Goal: Information Seeking & Learning: Learn about a topic

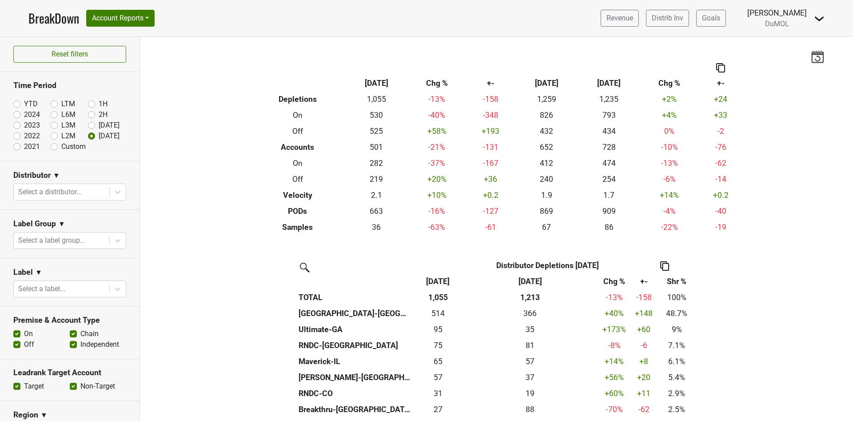
click at [24, 104] on label "YTD" at bounding box center [31, 104] width 14 height 11
click at [16, 104] on input "YTD" at bounding box center [31, 103] width 36 height 9
radio input "true"
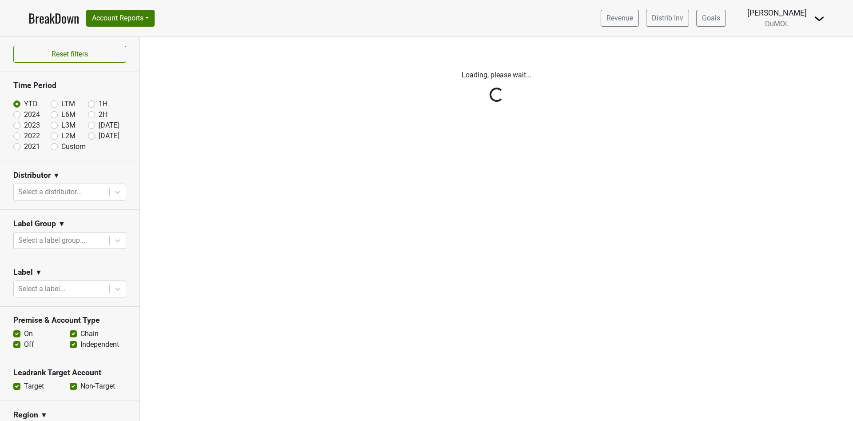
click at [41, 19] on link "BreakDown" at bounding box center [53, 18] width 51 height 19
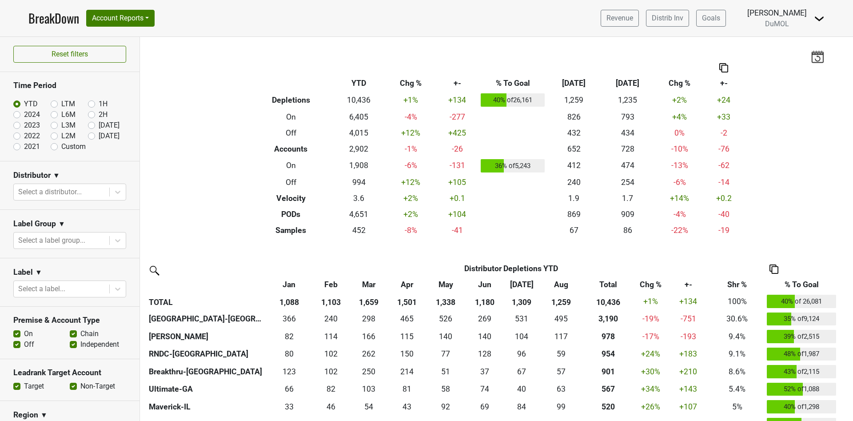
click at [24, 114] on label "2024" at bounding box center [32, 114] width 16 height 11
click at [17, 114] on input "2024" at bounding box center [31, 113] width 36 height 9
radio input "true"
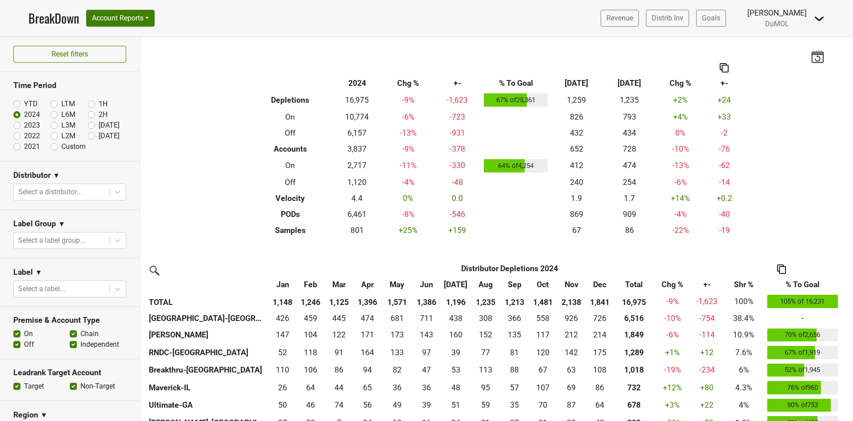
click at [12, 103] on section "Time Period YTD LTM 1H 2024 L6M 2H 2023 L3M Aug '25 2022 L2M Sep '25 2021 Custom" at bounding box center [69, 116] width 139 height 89
click at [24, 103] on label "YTD" at bounding box center [31, 104] width 14 height 11
click at [14, 103] on input "YTD" at bounding box center [31, 103] width 36 height 9
radio input "true"
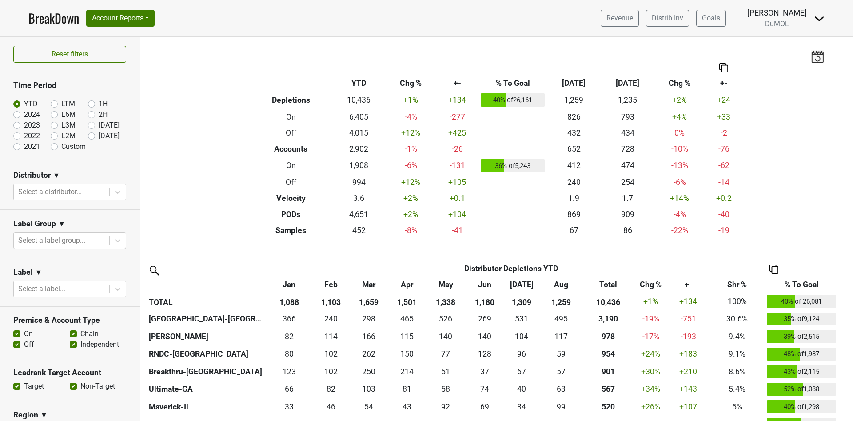
click at [24, 126] on label "2023" at bounding box center [32, 125] width 16 height 11
click at [17, 126] on input "2023" at bounding box center [31, 124] width 36 height 9
radio input "true"
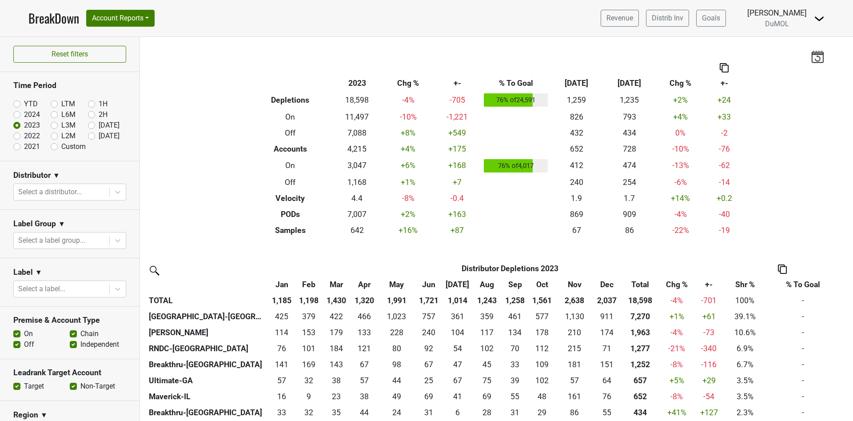
click at [24, 134] on label "2022" at bounding box center [32, 136] width 16 height 11
click at [16, 134] on input "2022" at bounding box center [31, 135] width 36 height 9
radio input "true"
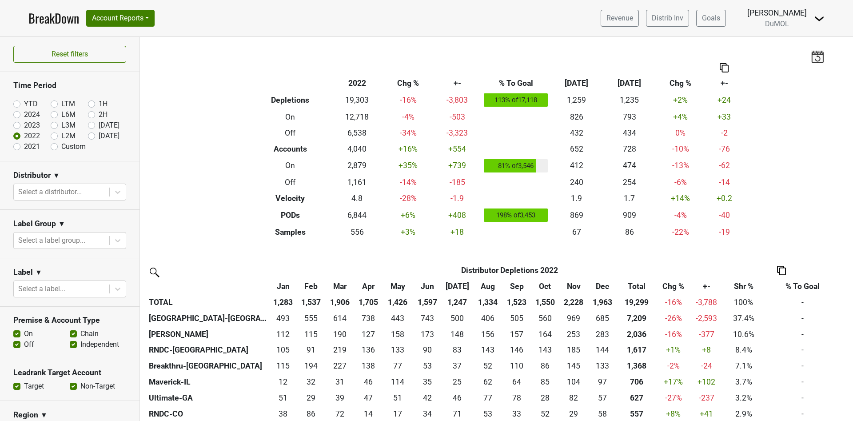
click at [16, 107] on div "YTD" at bounding box center [31, 104] width 37 height 11
click at [24, 102] on label "YTD" at bounding box center [31, 104] width 14 height 11
click at [14, 102] on input "YTD" at bounding box center [31, 103] width 36 height 9
radio input "true"
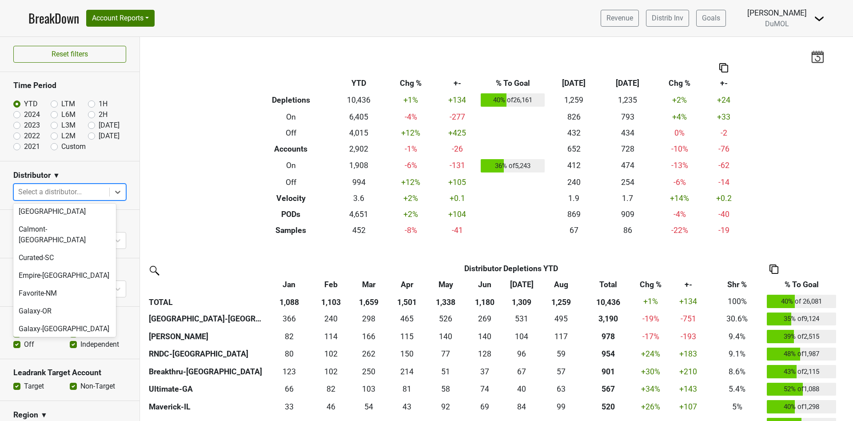
scroll to position [251, 0]
click at [58, 353] on div "Great Lakes-MI" at bounding box center [64, 367] width 103 height 28
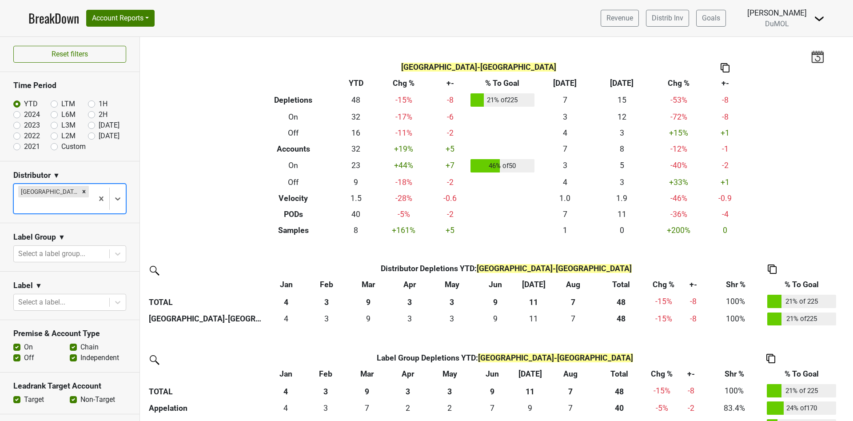
click at [24, 115] on label "2024" at bounding box center [32, 114] width 16 height 11
click at [15, 115] on input "2024" at bounding box center [31, 113] width 36 height 9
radio input "true"
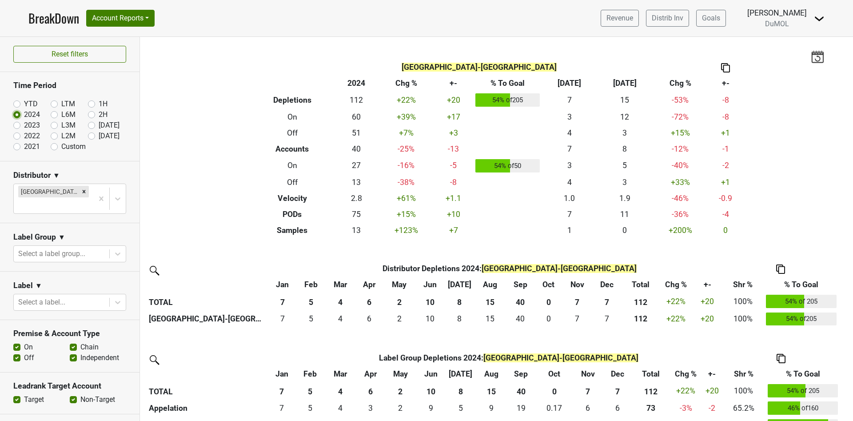
scroll to position [67, 0]
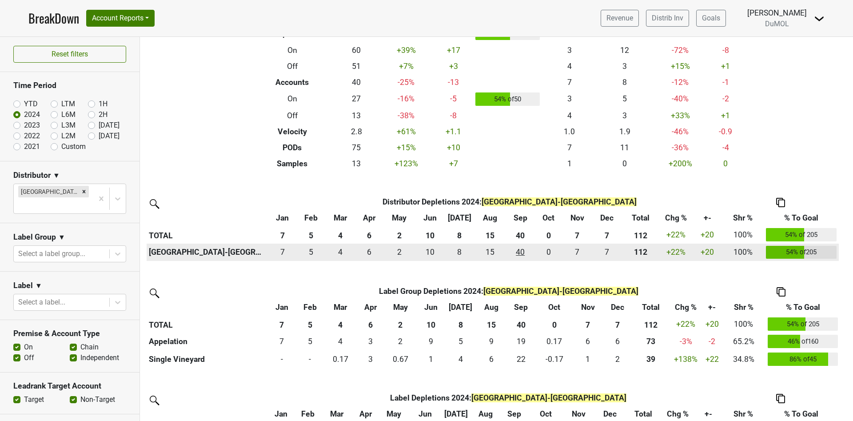
click at [518, 253] on div "40.334 40" at bounding box center [519, 252] width 25 height 12
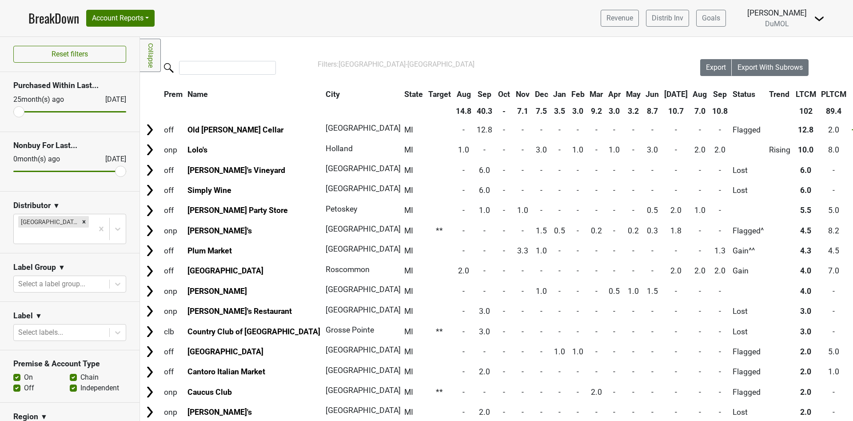
click at [691, 93] on th "Aug" at bounding box center [700, 94] width 19 height 16
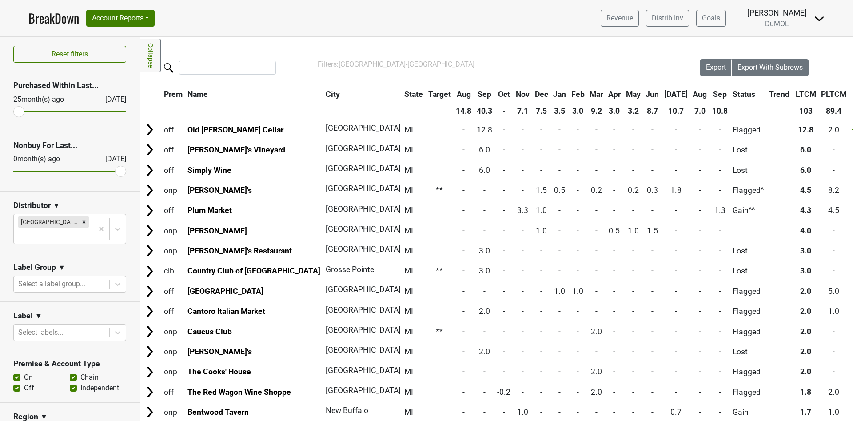
click at [691, 93] on th "Aug" at bounding box center [700, 94] width 19 height 16
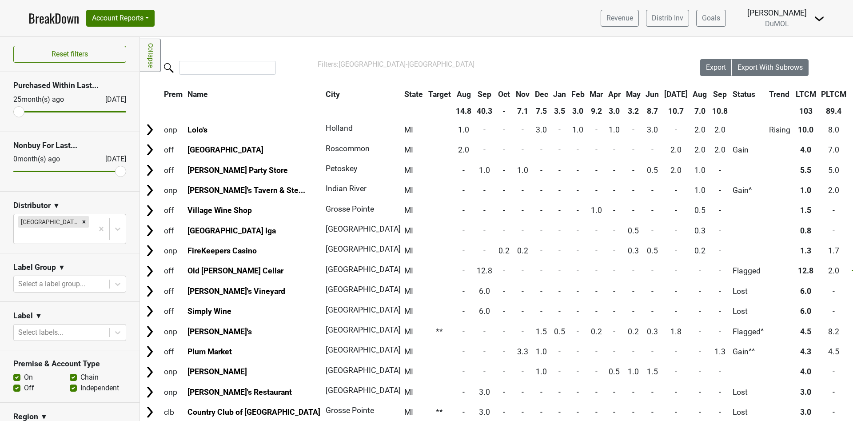
click at [710, 94] on th "Sep" at bounding box center [720, 94] width 20 height 16
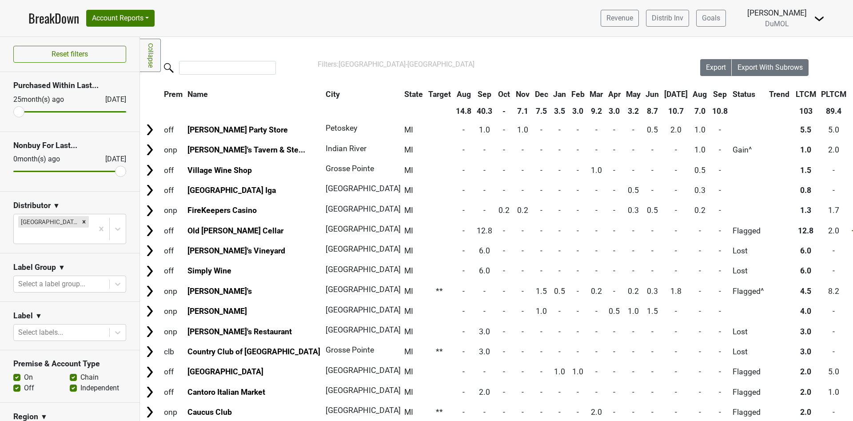
click at [474, 92] on th "Sep" at bounding box center [484, 94] width 20 height 16
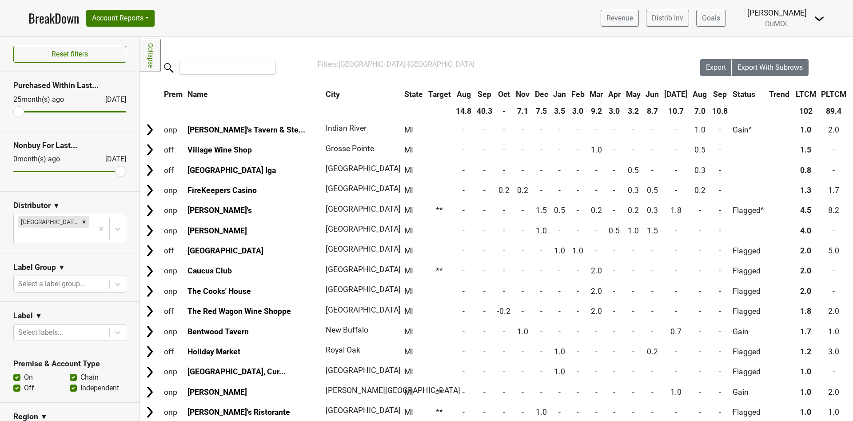
click at [474, 92] on th "Sep" at bounding box center [484, 94] width 20 height 16
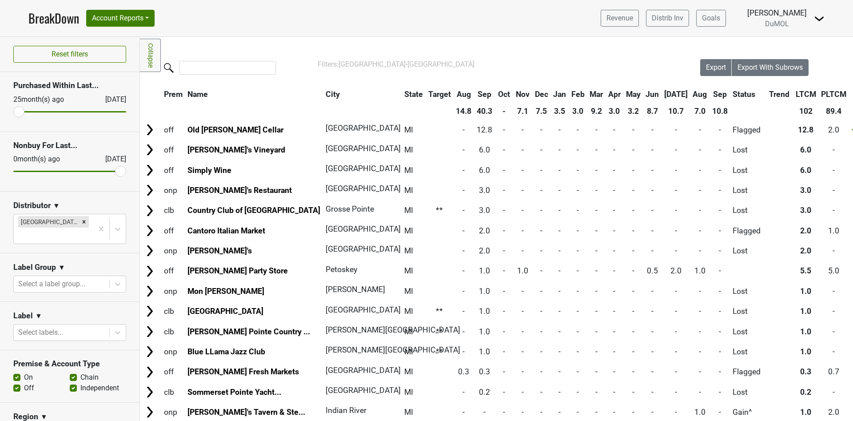
click at [56, 9] on nav "BreakDown Account Reports SuperRanker Map Award Progress Chain Compliance CRM N…" at bounding box center [426, 18] width 810 height 36
click at [49, 22] on link "BreakDown" at bounding box center [53, 18] width 51 height 19
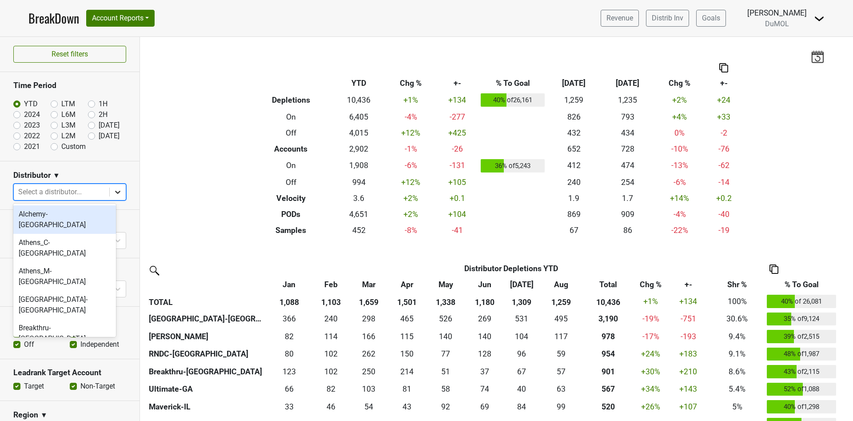
click at [113, 188] on icon at bounding box center [117, 191] width 9 height 9
type input "mi"
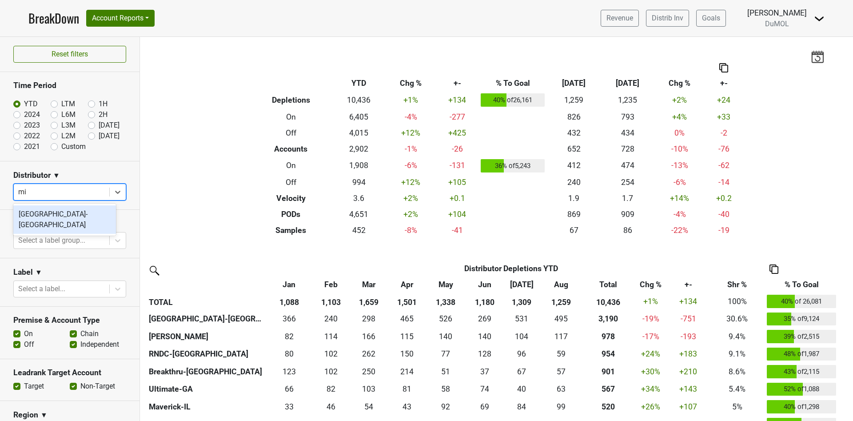
click at [49, 214] on div "[GEOGRAPHIC_DATA]-[GEOGRAPHIC_DATA]" at bounding box center [64, 219] width 103 height 28
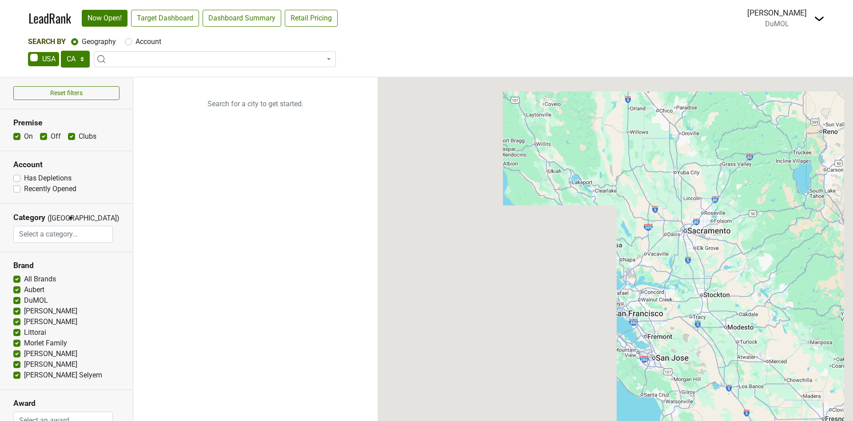
select select "CA"
select select
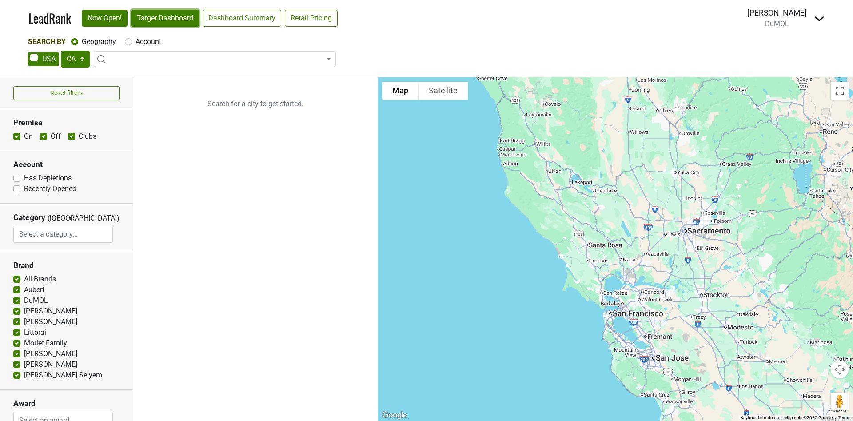
click at [160, 20] on link "Target Dashboard" at bounding box center [165, 18] width 68 height 17
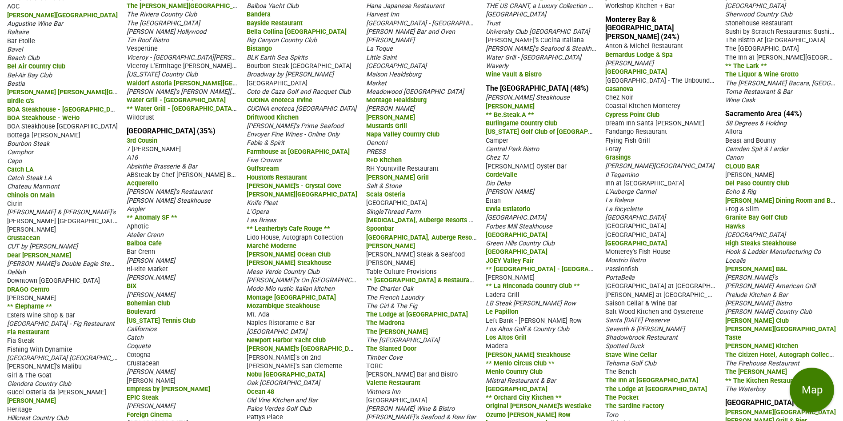
scroll to position [200, 0]
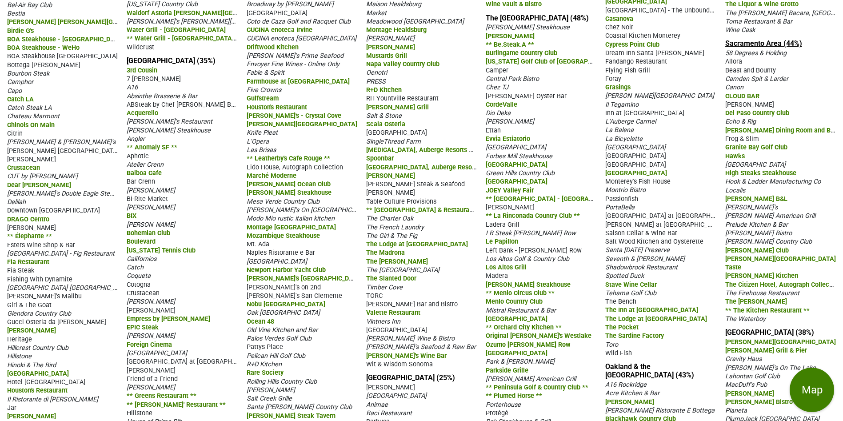
click at [744, 39] on link "Sacramento Area (44%)" at bounding box center [763, 43] width 77 height 8
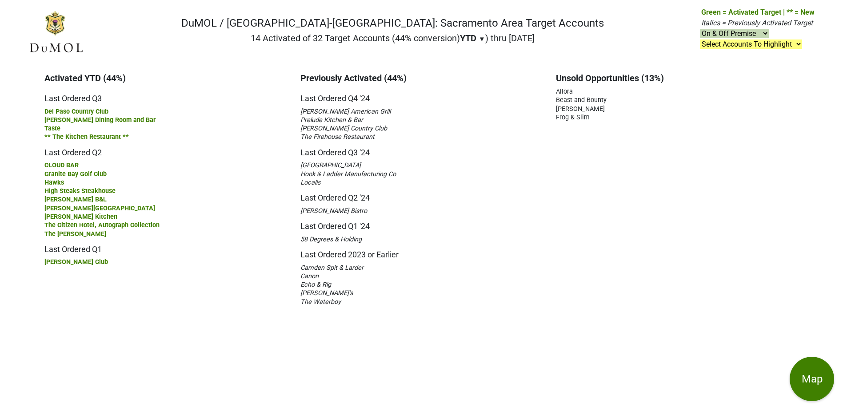
click at [84, 110] on span "Del Paso Country Club" at bounding box center [76, 112] width 64 height 8
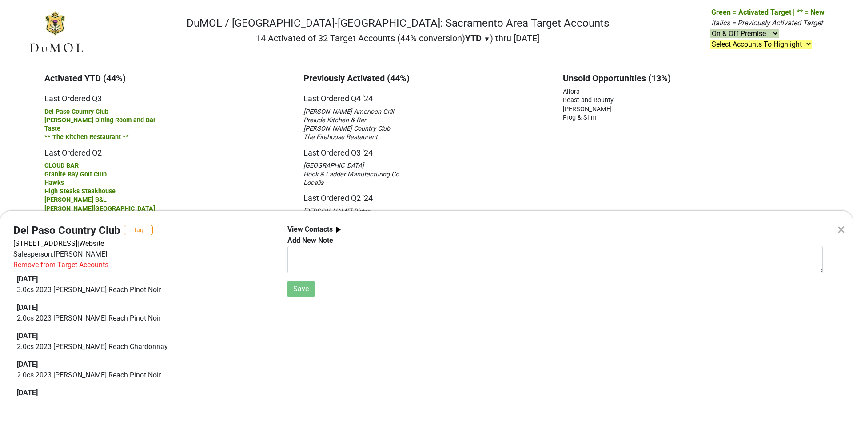
click at [155, 124] on div "× Del Paso Country Club Tag [STREET_ADDRESS] | Website Salesperson: [PERSON_NAM…" at bounding box center [426, 210] width 853 height 421
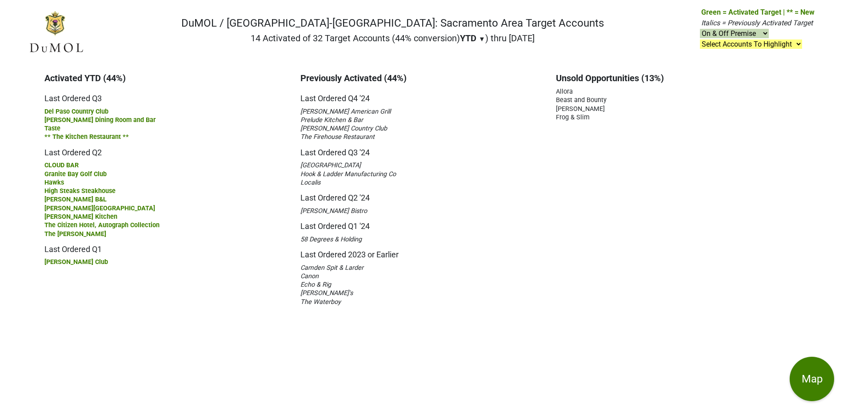
drag, startPoint x: 37, startPoint y: 79, endPoint x: 392, endPoint y: 328, distance: 433.9
click at [392, 328] on main "Activated YTD (44%) Last Ordered Q3 Del Paso Country Club [PERSON_NAME] Dining …" at bounding box center [421, 237] width 843 height 346
copy div "Activated YTD (44%) Last Ordered Q3 Del Paso Country Club [PERSON_NAME] Dining …"
click at [266, 214] on div "[PERSON_NAME] Kitchen" at bounding box center [165, 216] width 243 height 8
drag, startPoint x: 153, startPoint y: 127, endPoint x: 179, endPoint y: 139, distance: 28.8
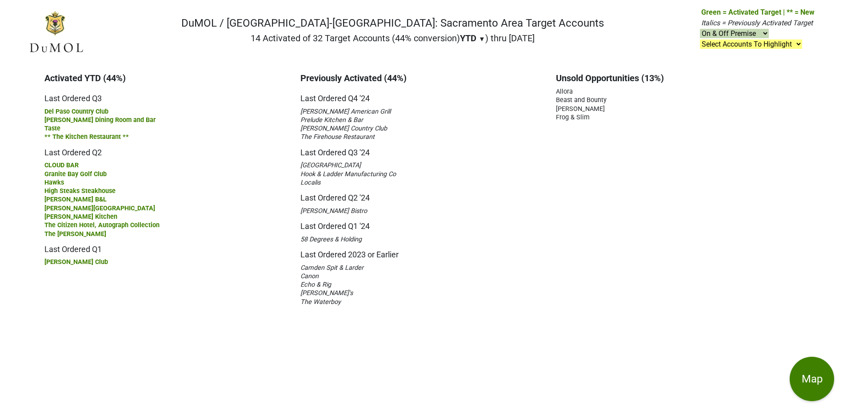
click at [153, 127] on div "Taste" at bounding box center [165, 128] width 243 height 8
click at [236, 151] on h5 "Last Ordered Q2" at bounding box center [165, 149] width 243 height 16
click at [185, 21] on nav "DuMOL / [GEOGRAPHIC_DATA]-[GEOGRAPHIC_DATA]: Sacramento Area Target Accounts 14…" at bounding box center [421, 35] width 800 height 57
click at [52, 183] on span "Hawks" at bounding box center [54, 183] width 20 height 8
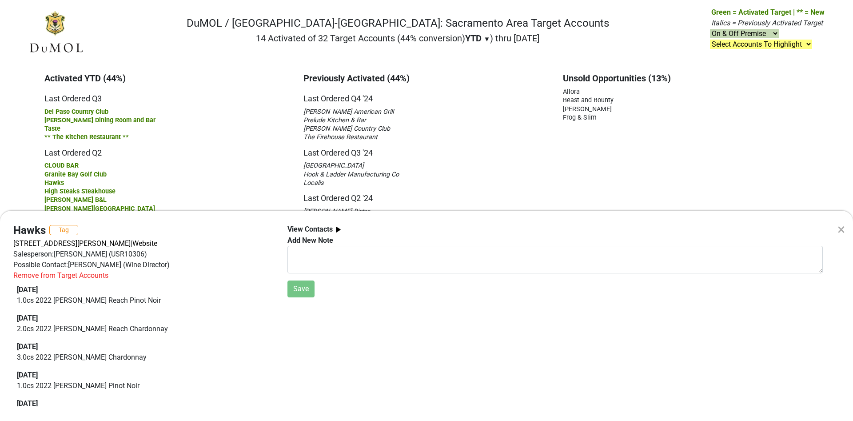
click at [67, 163] on div "× Hawks Tag 5530 Douglas Blvd, Ste 110, Granite Bay, CA 95746 | Website Salespe…" at bounding box center [426, 210] width 853 height 421
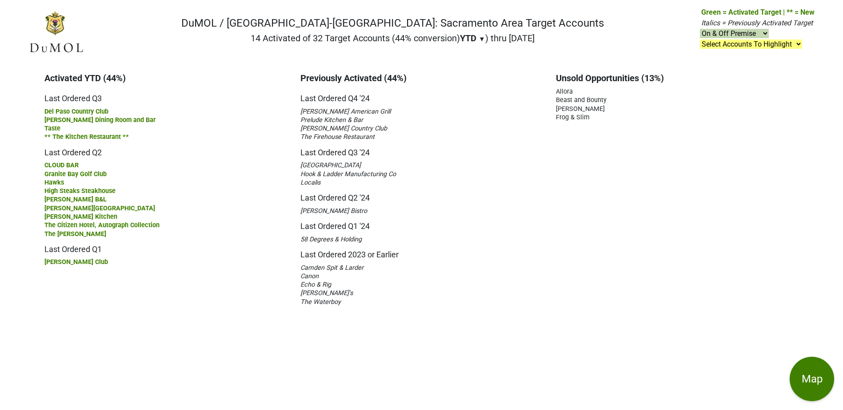
click at [67, 163] on span "CLOUD BAR" at bounding box center [61, 166] width 34 height 8
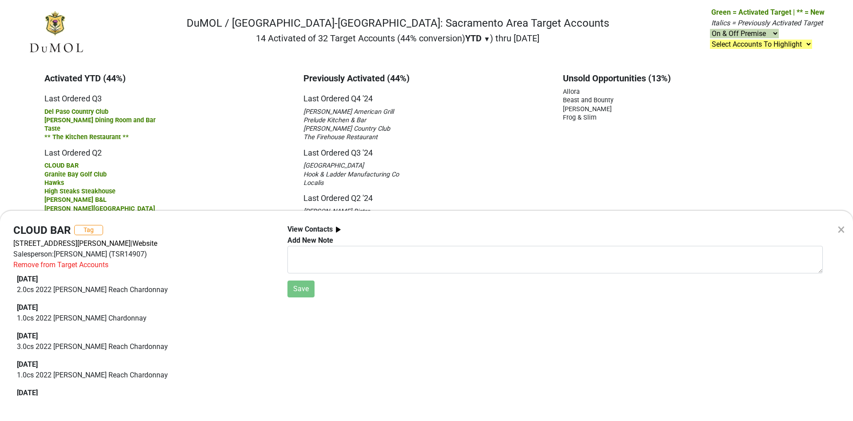
click at [65, 163] on div "× CLOUD BAR Tag 2222 Francisco Dr Ste 470, El Dorado Hills, CA 95762 | Website …" at bounding box center [426, 210] width 853 height 421
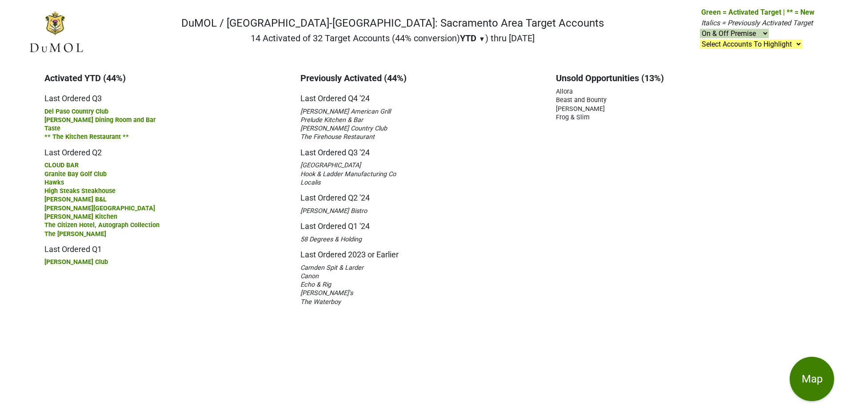
click at [798, 44] on select "Select Accounts To Highlight **Activated After 8/1/25** Prev. Active, YTD Non-B…" at bounding box center [751, 44] width 102 height 9
click at [700, 40] on select "Select Accounts To Highlight **Activated After 8/1/25** Prev. Active, YTD Non-B…" at bounding box center [751, 44] width 102 height 9
click at [802, 42] on select "Select Accounts To Highlight **Activated After 8/1/25** Prev. Active, YTD Non-B…" at bounding box center [751, 44] width 102 height 9
click at [700, 40] on select "Select Accounts To Highlight **Activated After 8/1/25** Prev. Active, YTD Non-B…" at bounding box center [751, 44] width 102 height 9
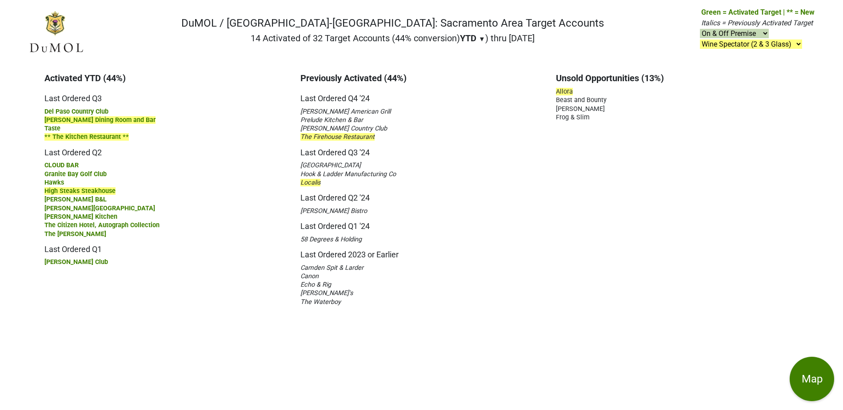
click at [802, 43] on select "Select Accounts To Highlight **Activated After 8/1/25** Prev. Active, YTD Non-B…" at bounding box center [751, 44] width 102 height 9
click at [700, 40] on select "Select Accounts To Highlight **Activated After 8/1/25** Prev. Active, YTD Non-B…" at bounding box center [751, 44] width 102 height 9
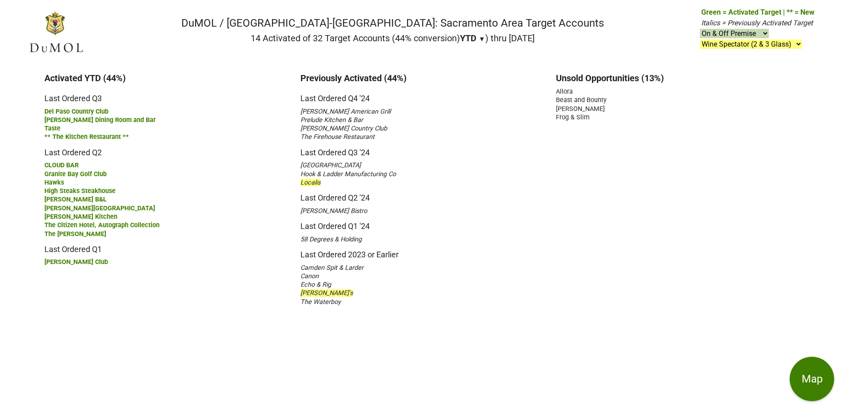
click at [802, 43] on select "Select Accounts To Highlight **Activated After 8/1/25** Prev. Active, YTD Non-B…" at bounding box center [751, 44] width 102 height 9
click at [700, 40] on select "Select Accounts To Highlight **Activated After 8/1/25** Prev. Active, YTD Non-B…" at bounding box center [751, 44] width 102 height 9
click at [800, 45] on select "Select Accounts To Highlight **Activated After 8/1/25** Prev. Active, YTD Non-B…" at bounding box center [751, 44] width 102 height 9
select select ".country-clubs"
click at [700, 40] on select "Select Accounts To Highlight **Activated After 8/1/25** Prev. Active, YTD Non-B…" at bounding box center [751, 44] width 102 height 9
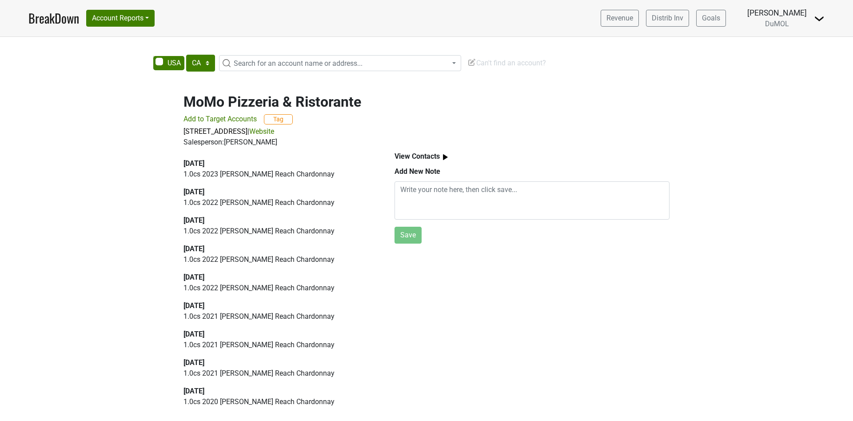
select select "CA"
click at [44, 12] on link "BreakDown" at bounding box center [53, 18] width 51 height 19
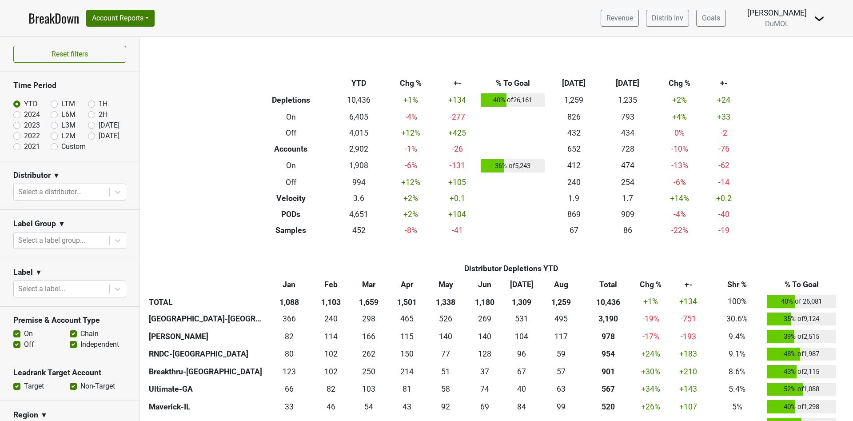
scroll to position [67, 0]
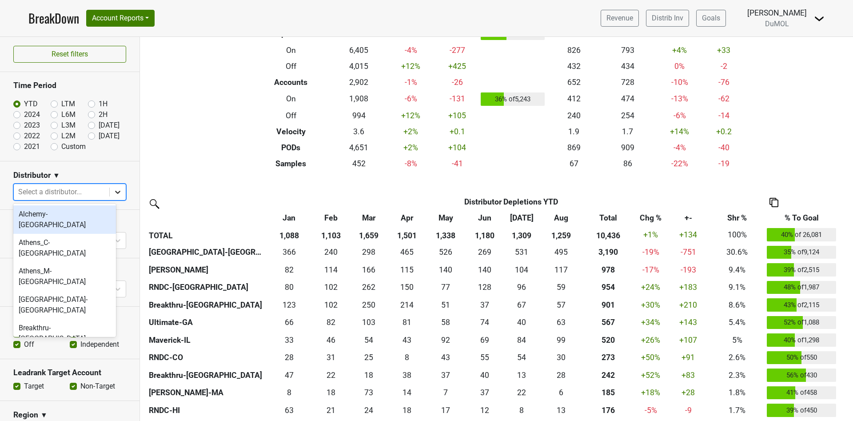
click at [113, 188] on icon at bounding box center [117, 191] width 9 height 9
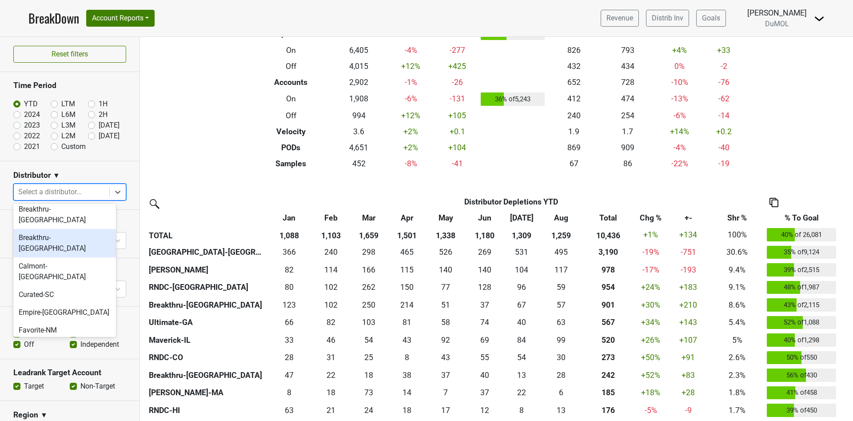
scroll to position [227, 0]
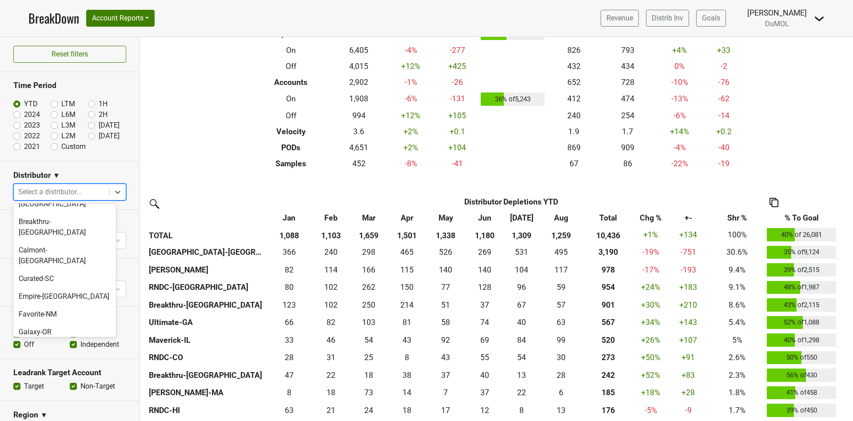
click at [87, 376] on div "Great Lakes-MI" at bounding box center [64, 390] width 103 height 28
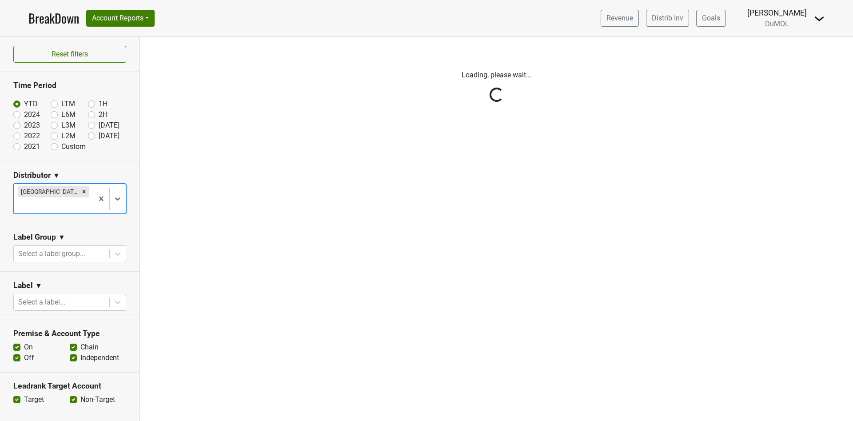
scroll to position [0, 0]
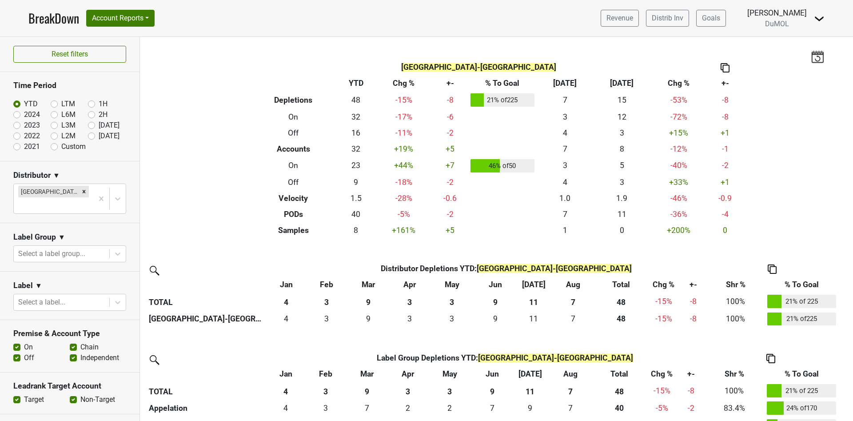
click at [24, 115] on label "2024" at bounding box center [32, 114] width 16 height 11
click at [19, 115] on input "2024" at bounding box center [31, 113] width 36 height 9
radio input "true"
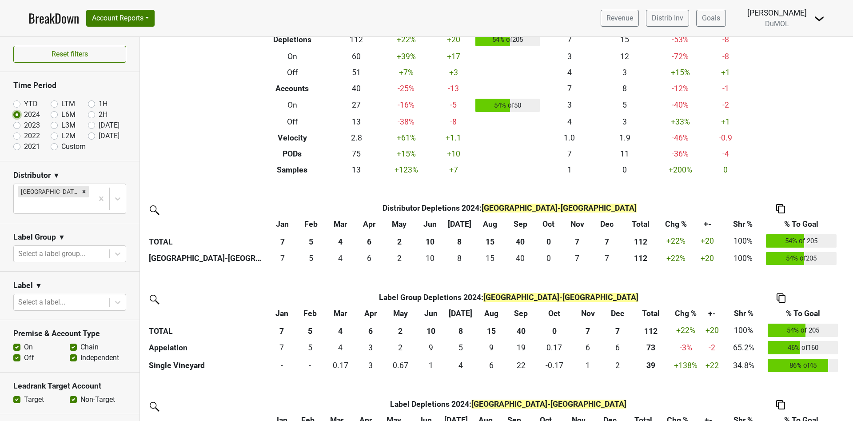
scroll to position [133, 0]
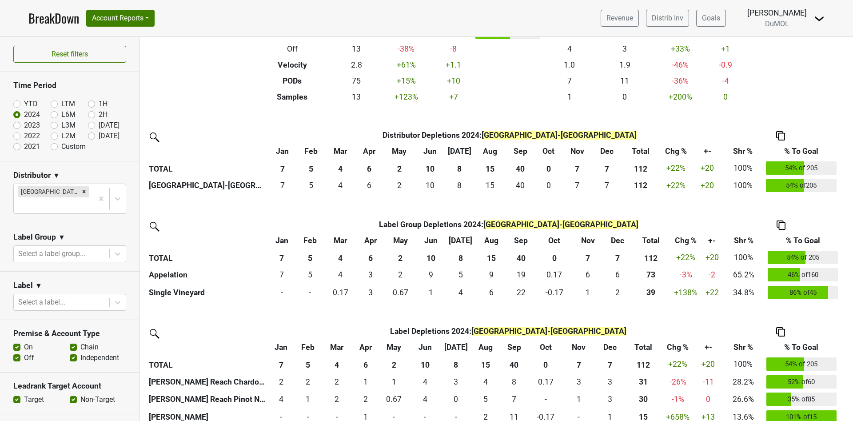
click at [17, 129] on div "2023" at bounding box center [31, 125] width 37 height 11
drag, startPoint x: 14, startPoint y: 124, endPoint x: 20, endPoint y: 124, distance: 5.8
click at [24, 124] on label "2023" at bounding box center [32, 125] width 16 height 11
click at [15, 124] on input "2023" at bounding box center [31, 124] width 36 height 9
radio input "true"
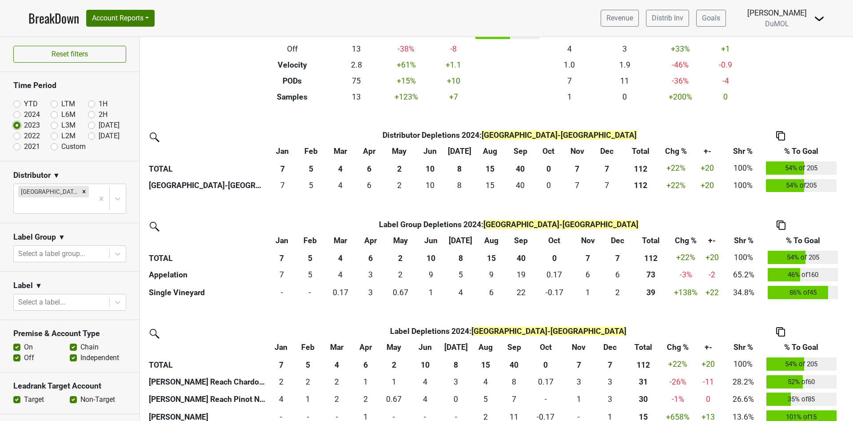
scroll to position [0, 0]
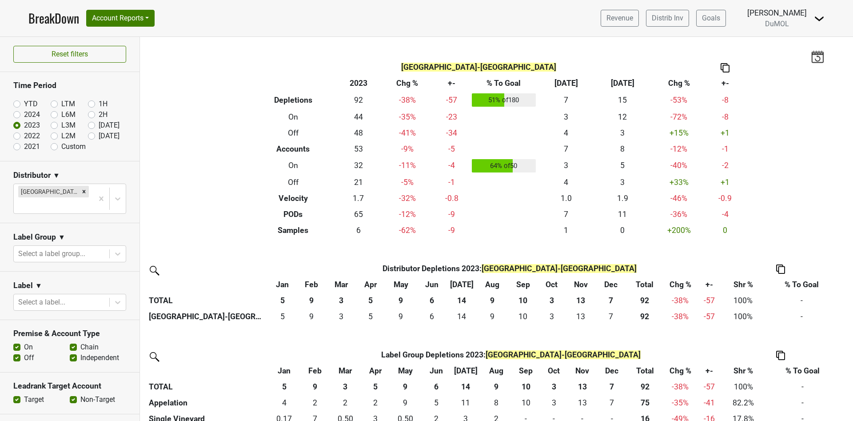
click at [24, 135] on label "2022" at bounding box center [32, 136] width 16 height 11
click at [17, 135] on input "2022" at bounding box center [31, 135] width 36 height 9
radio input "true"
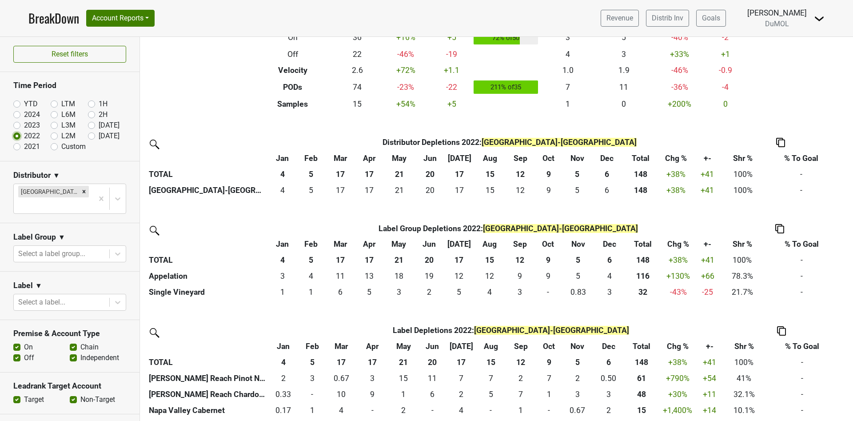
scroll to position [67, 0]
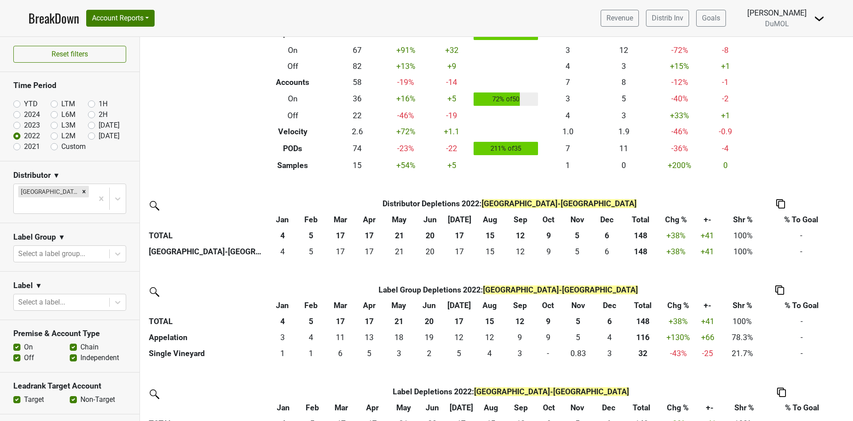
click at [24, 147] on label "2021" at bounding box center [32, 146] width 16 height 11
click at [16, 147] on input "2021" at bounding box center [31, 145] width 36 height 9
radio input "true"
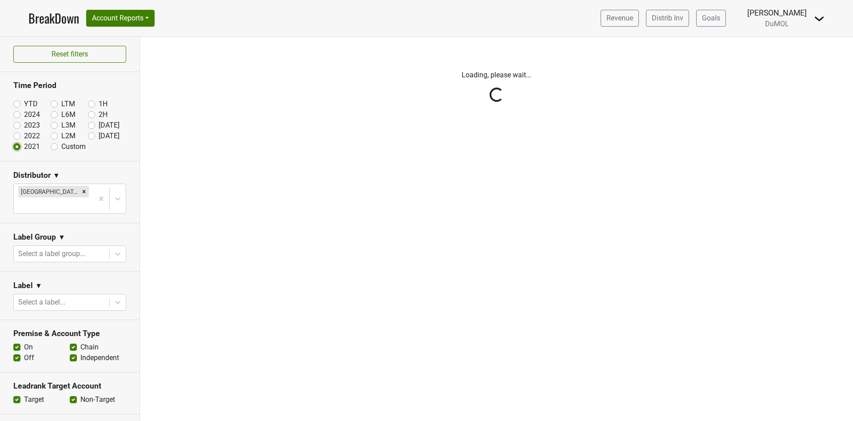
scroll to position [0, 0]
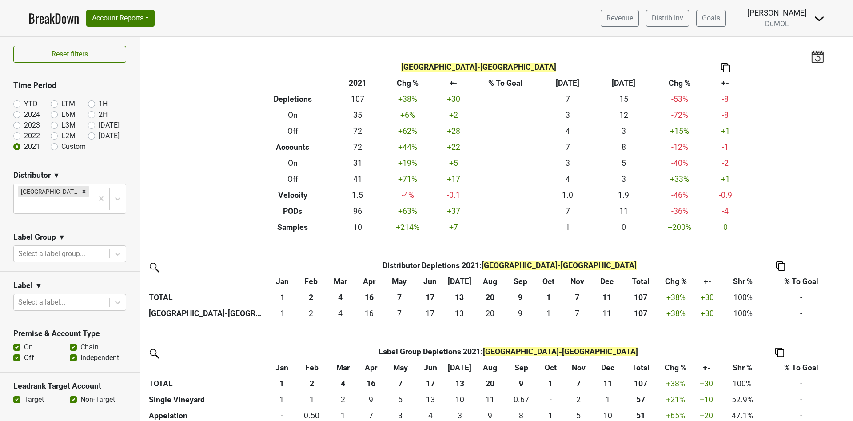
click at [99, 135] on label "Sep '25" at bounding box center [109, 136] width 21 height 11
click at [88, 135] on input "Sep '25" at bounding box center [106, 135] width 36 height 9
radio input "true"
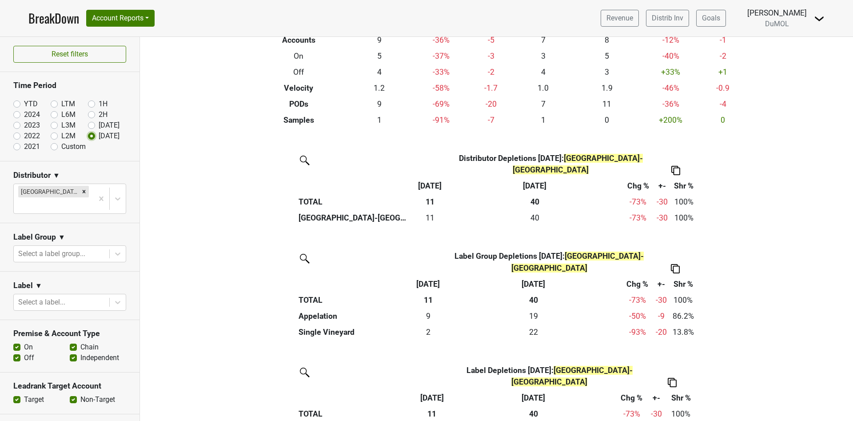
scroll to position [59, 0]
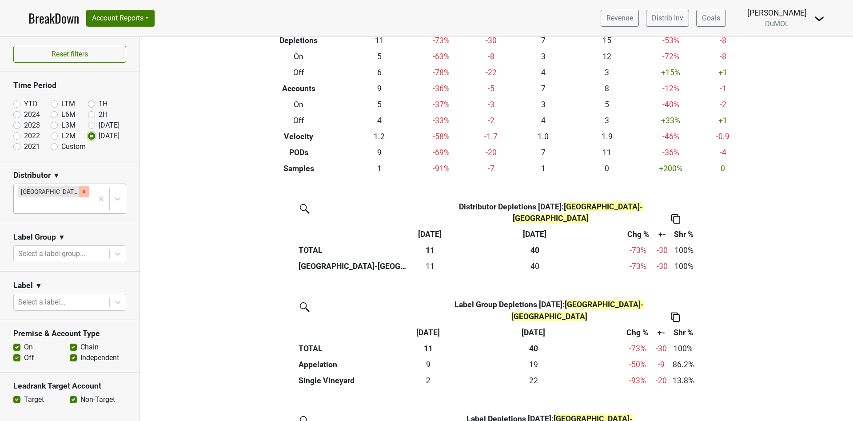
click at [81, 190] on icon "Remove Great Lakes-MI" at bounding box center [84, 191] width 6 height 6
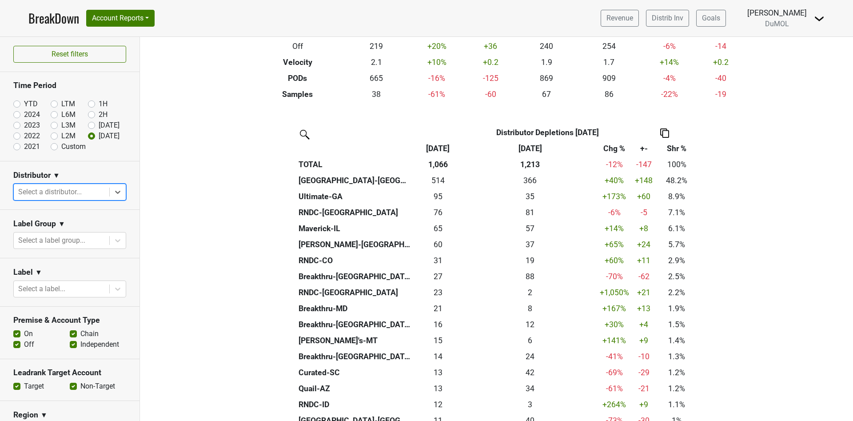
scroll to position [133, 0]
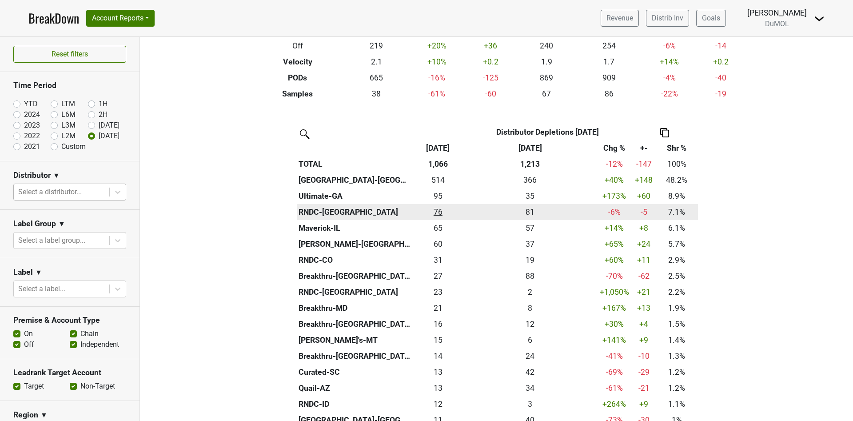
click at [429, 213] on div "75.835 76" at bounding box center [438, 212] width 47 height 12
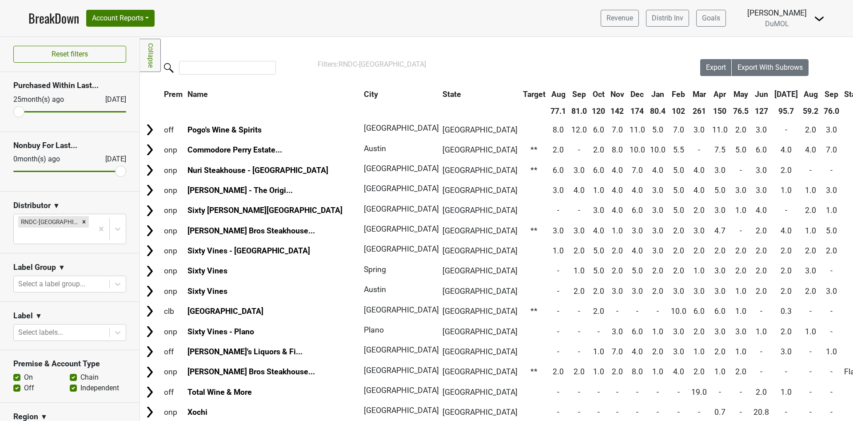
click at [821, 93] on th "Sep" at bounding box center [831, 94] width 20 height 16
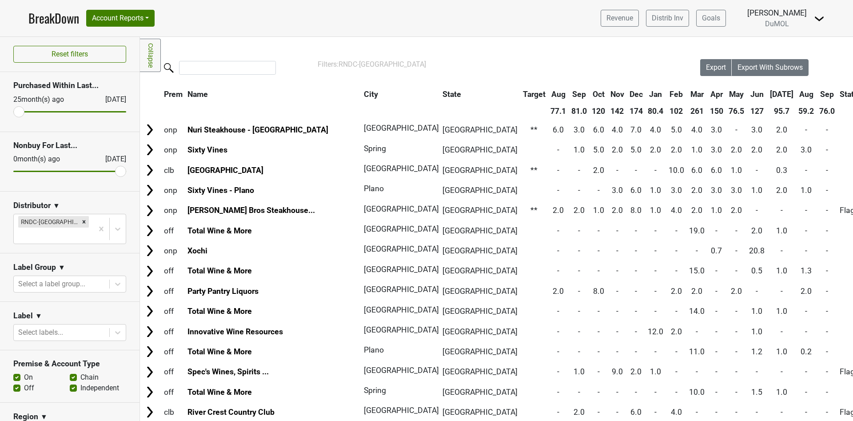
click at [817, 93] on th "Sep" at bounding box center [827, 94] width 20 height 16
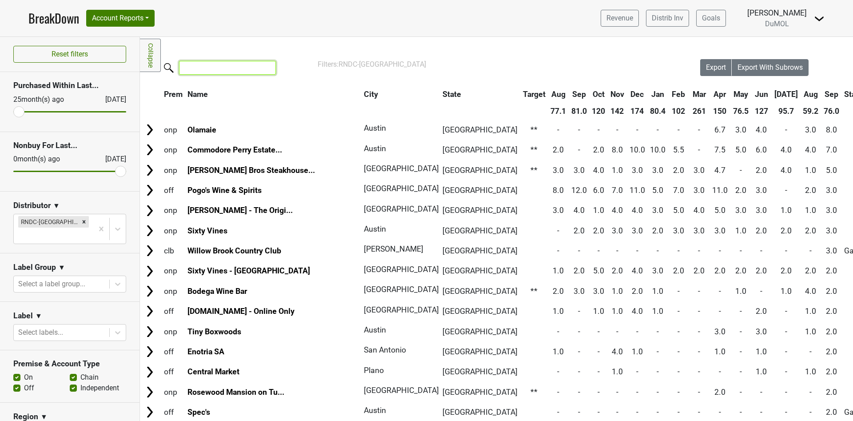
click at [206, 69] on input "search" at bounding box center [227, 68] width 97 height 14
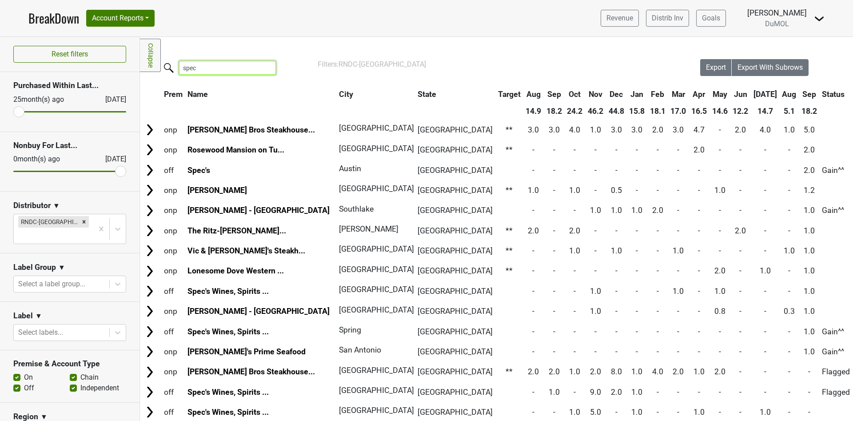
type input "spec"
click at [54, 20] on link "BreakDown" at bounding box center [53, 18] width 51 height 19
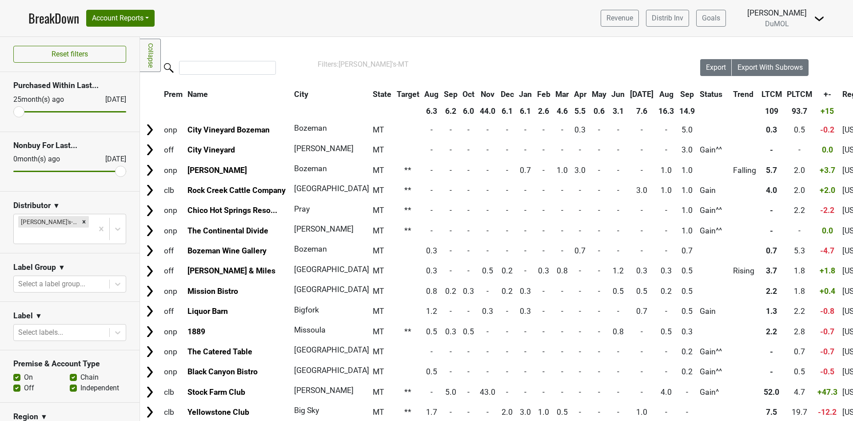
scroll to position [67, 0]
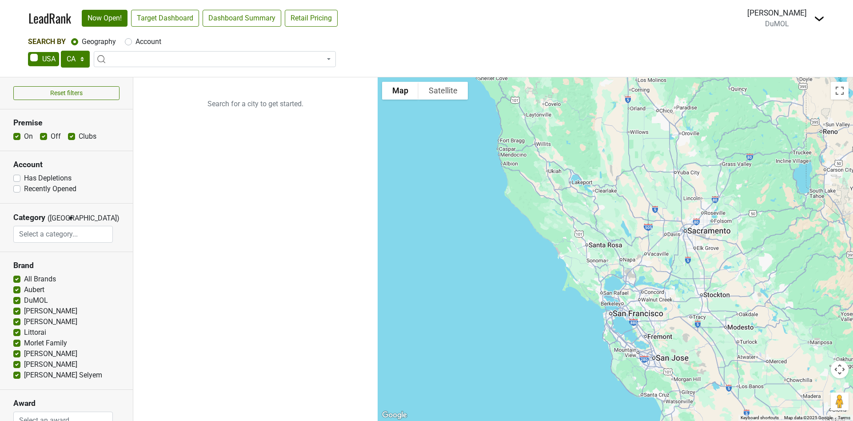
select select "CA"
select select
click at [76, 56] on select "AK AL AR AZ CA CO CT DC DE FL [GEOGRAPHIC_DATA] HI IA ID IL IN KS [GEOGRAPHIC_D…" at bounding box center [75, 59] width 29 height 17
select select "GA"
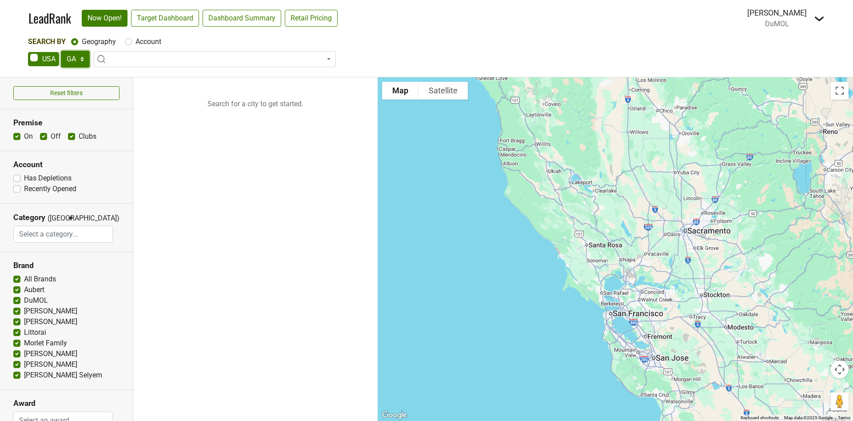
click at [61, 51] on select "AK AL AR AZ CA CO CT DC DE FL [GEOGRAPHIC_DATA] HI IA ID IL IN KS [GEOGRAPHIC_D…" at bounding box center [75, 59] width 29 height 17
click at [171, 20] on link "Target Dashboard" at bounding box center [165, 18] width 68 height 17
